Goal: Complete application form: Complete application form

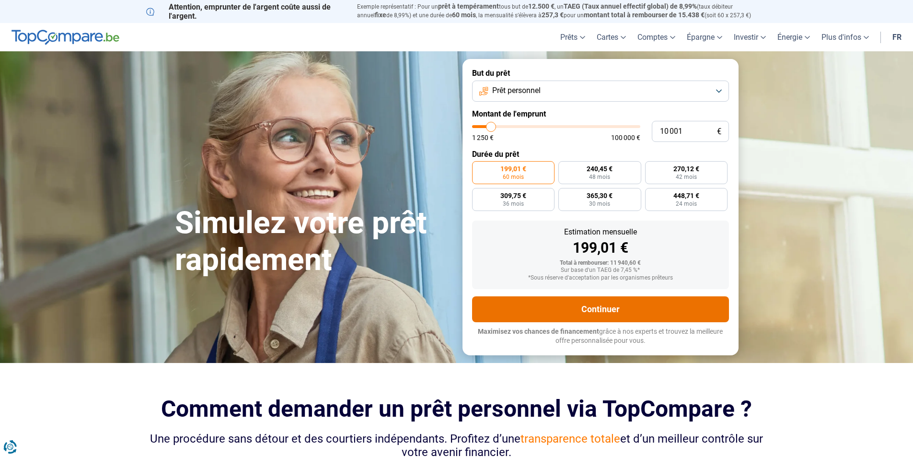
click at [598, 309] on button "Continuer" at bounding box center [600, 309] width 257 height 26
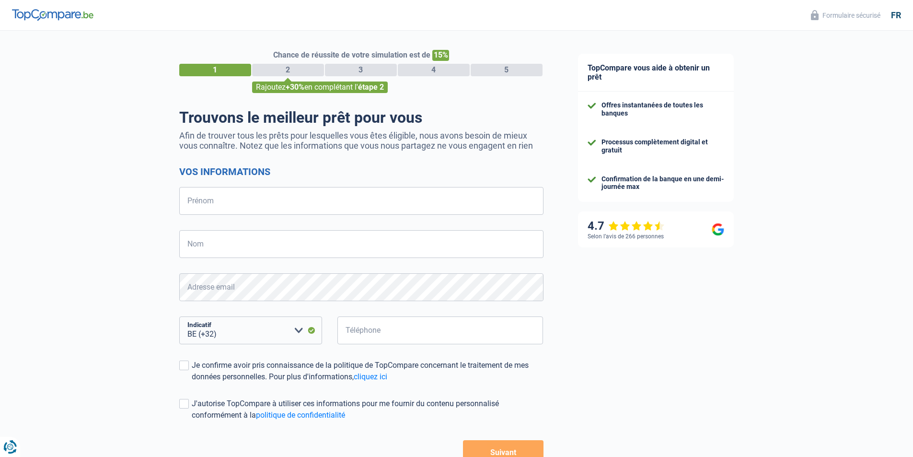
select select "32"
click at [199, 204] on input "Prénom" at bounding box center [361, 201] width 364 height 28
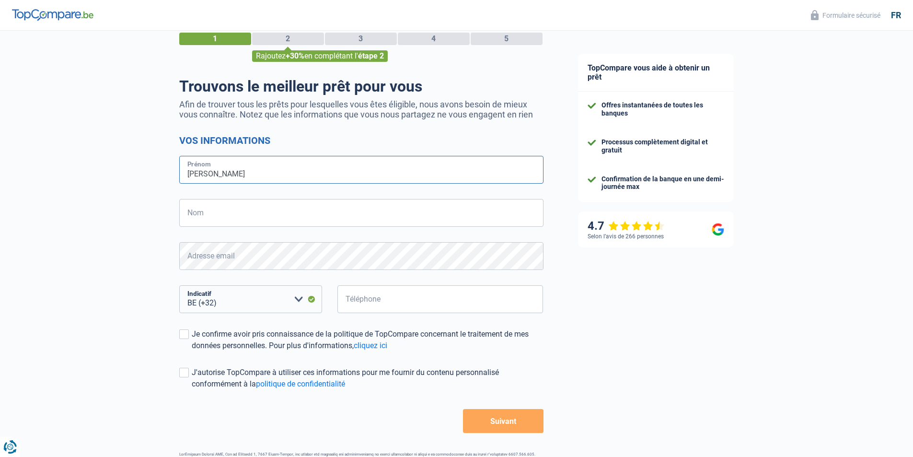
scroll to position [48, 0]
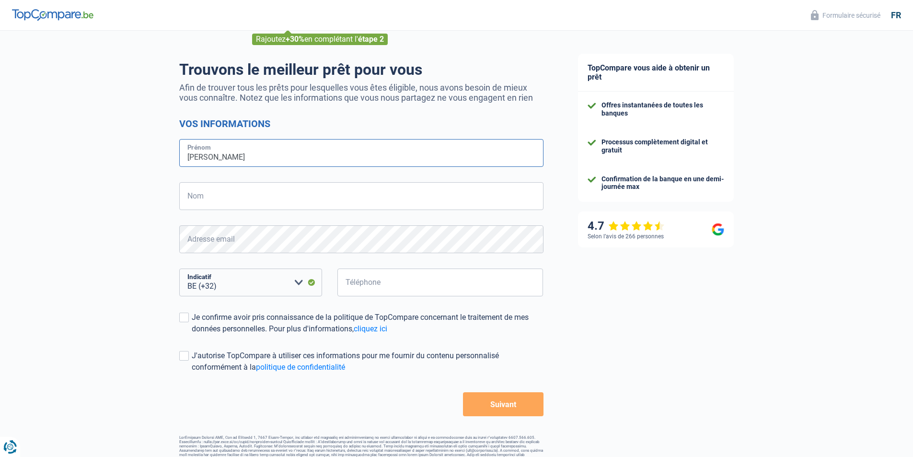
type input "Dos santos ribeiro"
click at [201, 200] on input "Nom" at bounding box center [361, 196] width 364 height 28
type input "Armando jose"
select select "352"
type input "621510525"
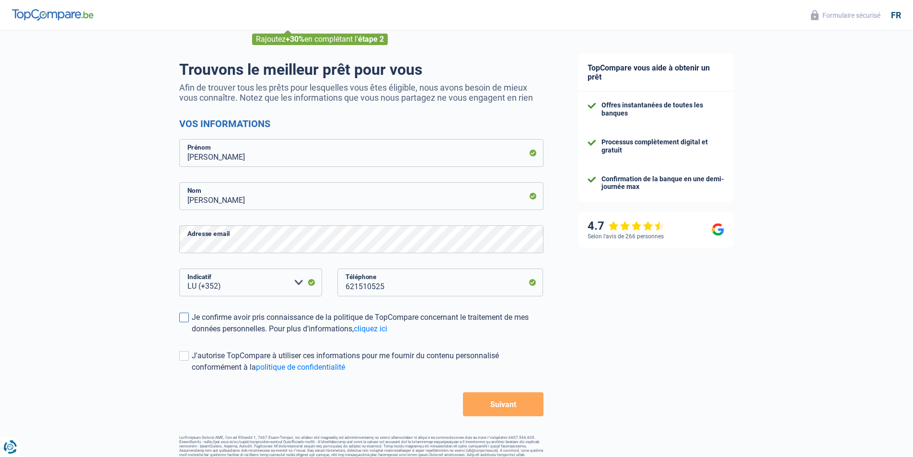
click at [187, 317] on span at bounding box center [184, 317] width 10 height 10
click at [192, 334] on input "Je confirme avoir pris connaissance de la politique de TopCompare concernant le…" at bounding box center [192, 334] width 0 height 0
click at [184, 357] on span at bounding box center [184, 356] width 10 height 10
click at [192, 373] on input "J'autorise TopCompare à utiliser ces informations pour me fournir du contenu pe…" at bounding box center [192, 373] width 0 height 0
click at [505, 409] on button "Suivant" at bounding box center [503, 404] width 80 height 24
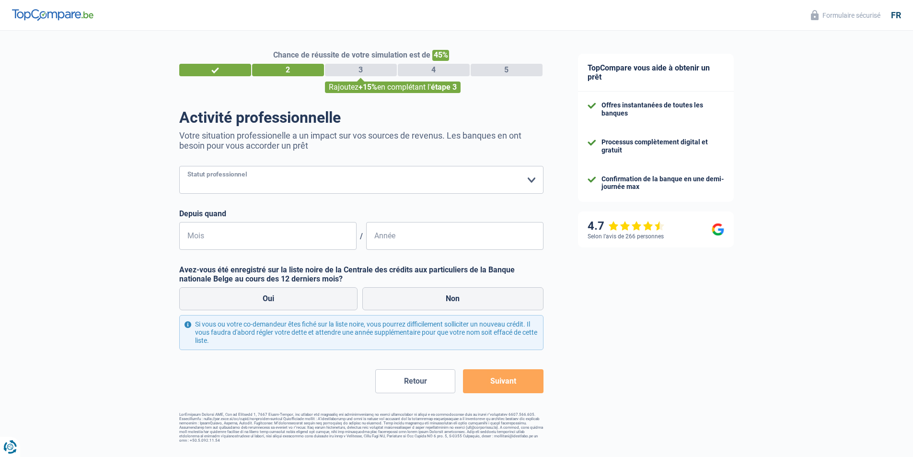
click at [533, 179] on select "Ouvrier Employé privé Employé public Invalide Indépendant Pensionné Chômeur Mut…" at bounding box center [361, 180] width 364 height 28
select select "worker"
click at [179, 167] on select "Ouvrier Employé privé Employé public Invalide Indépendant Pensionné Chômeur Mut…" at bounding box center [361, 180] width 364 height 28
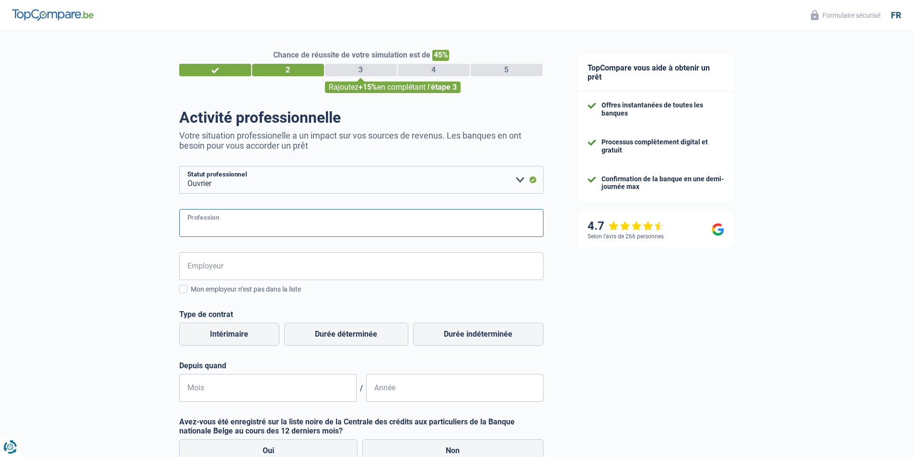
click at [222, 224] on input "Profession" at bounding box center [361, 223] width 364 height 28
type input "maco"
click at [241, 271] on input "Employeur" at bounding box center [361, 266] width 364 height 28
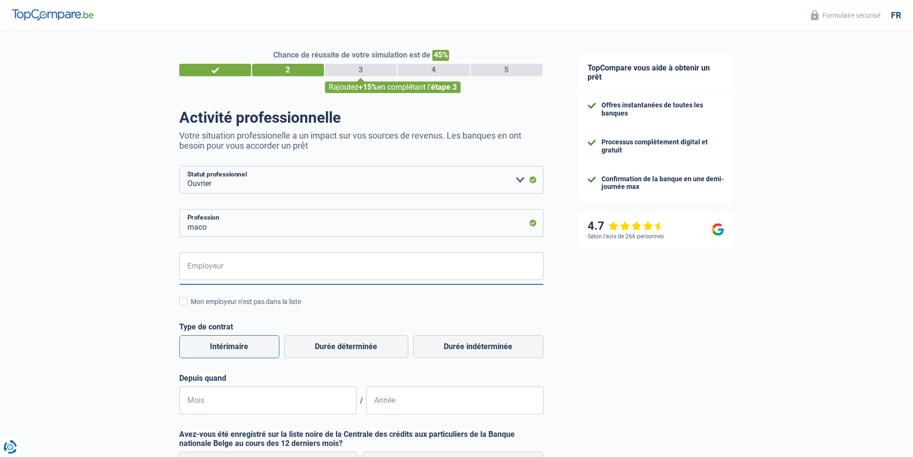
click at [233, 347] on label "Intérimaire" at bounding box center [229, 346] width 100 height 23
click at [233, 347] on input "Intérimaire" at bounding box center [229, 346] width 100 height 23
radio input "true"
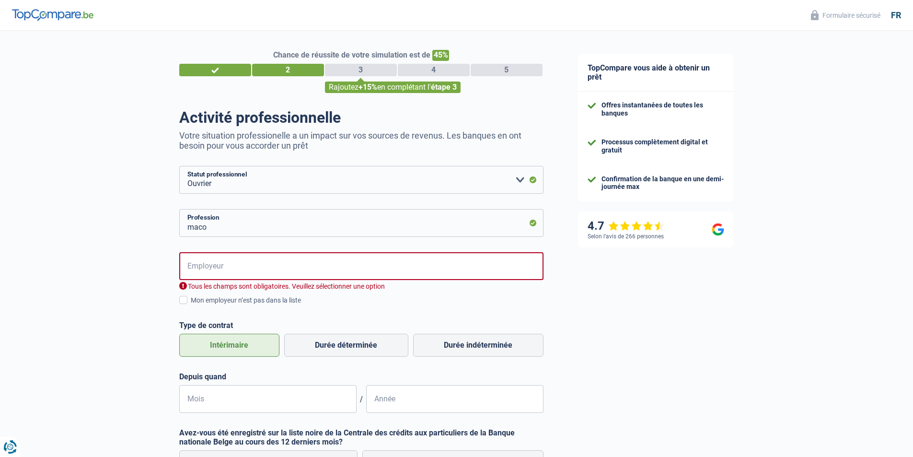
click at [226, 347] on label "Intérimaire" at bounding box center [229, 345] width 100 height 23
click at [183, 301] on span at bounding box center [183, 300] width 8 height 8
click at [191, 305] on input "Mon employeur n’est pas dans la liste" at bounding box center [191, 305] width 0 height 0
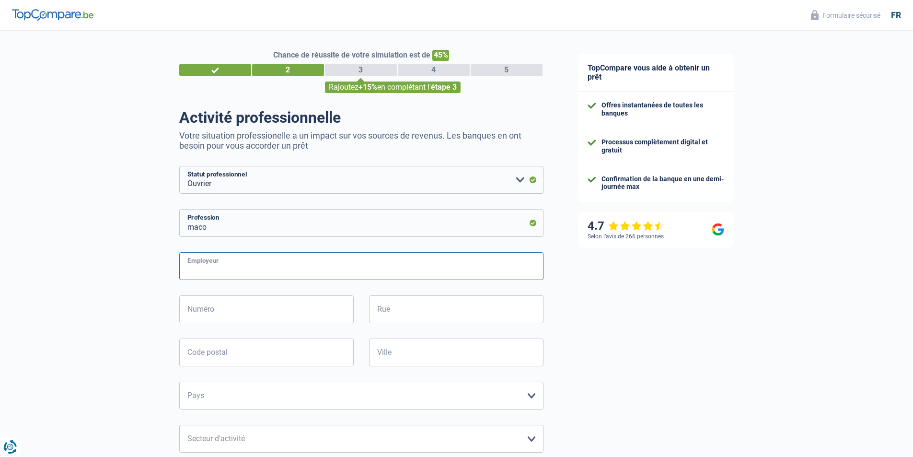
click at [205, 272] on input "Employeur" at bounding box center [361, 266] width 364 height 28
type input "armando"
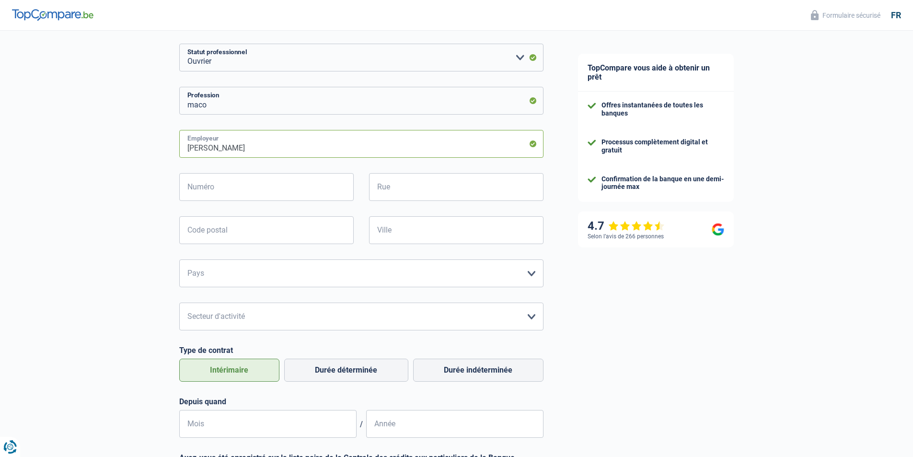
scroll to position [144, 0]
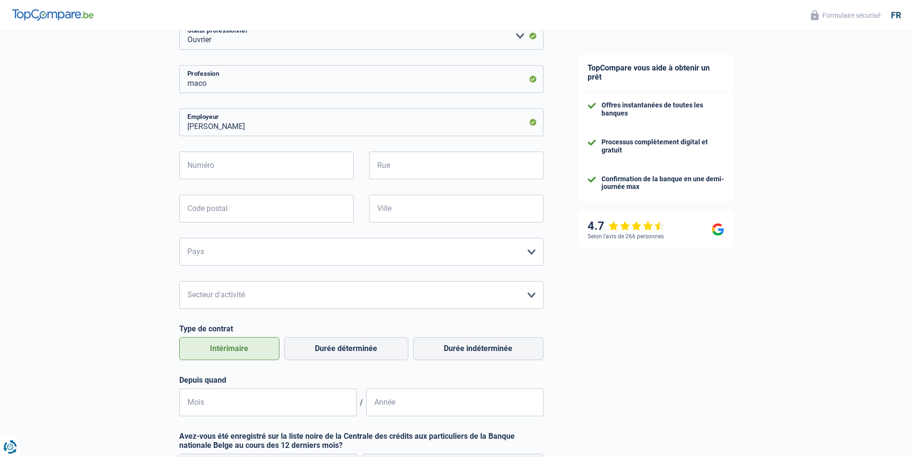
select select "352"
